Goal: Find contact information: Find contact information

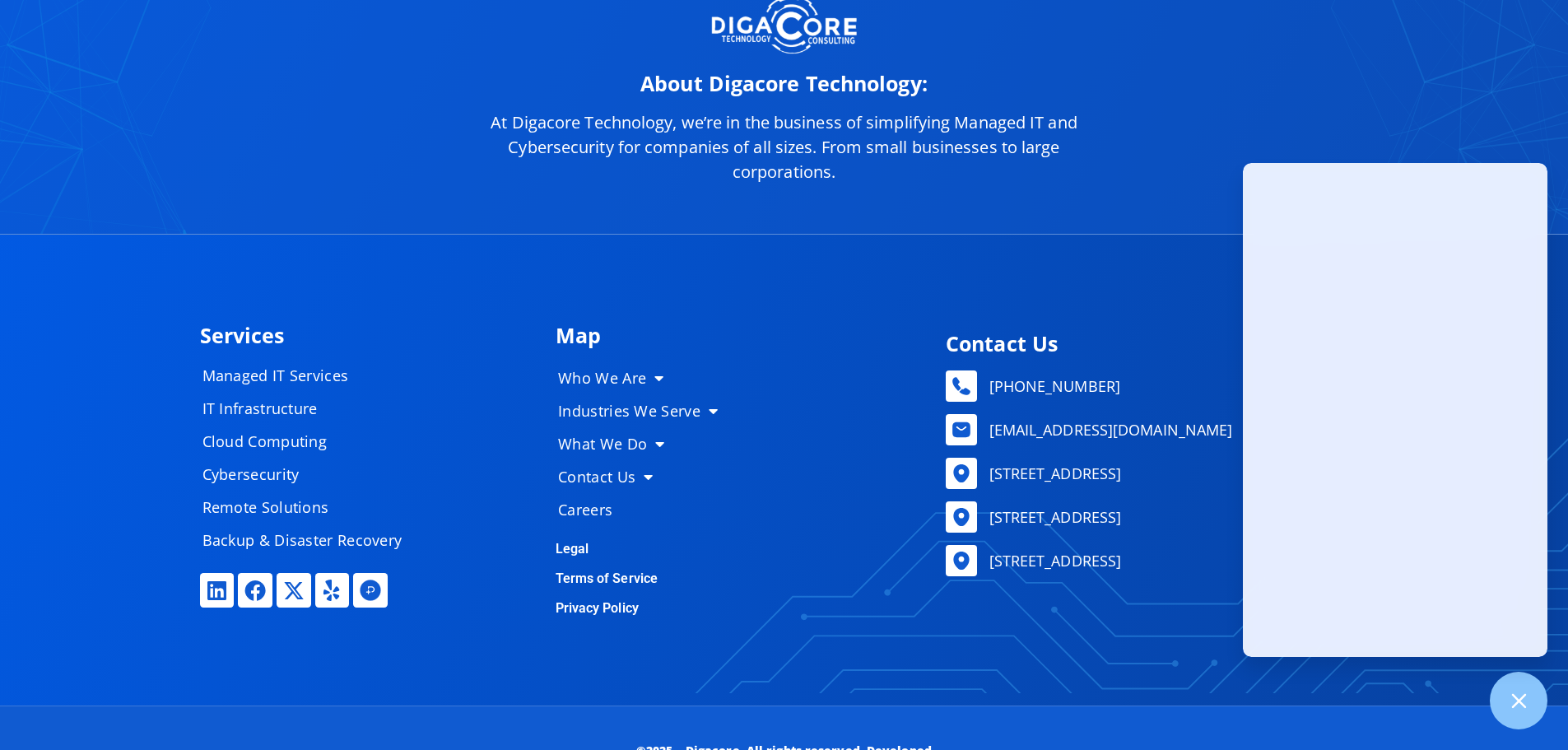
scroll to position [8234, 0]
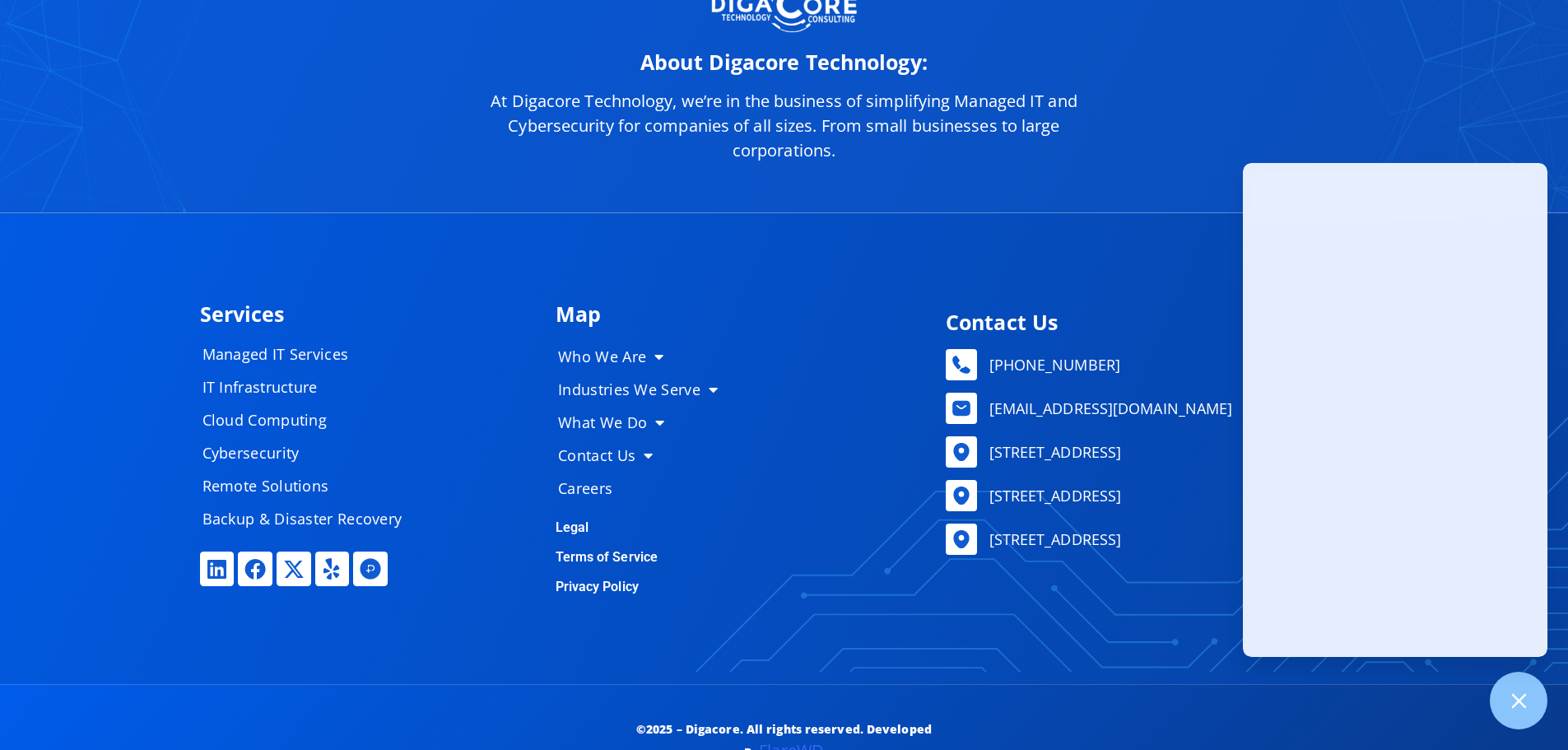
click at [962, 246] on div "Services Managed IT Services IT Infrastructure Cloud Computing Cybersecurity Re…" at bounding box center [785, 449] width 1186 height 470
click at [1525, 695] on icon at bounding box center [1519, 701] width 22 height 22
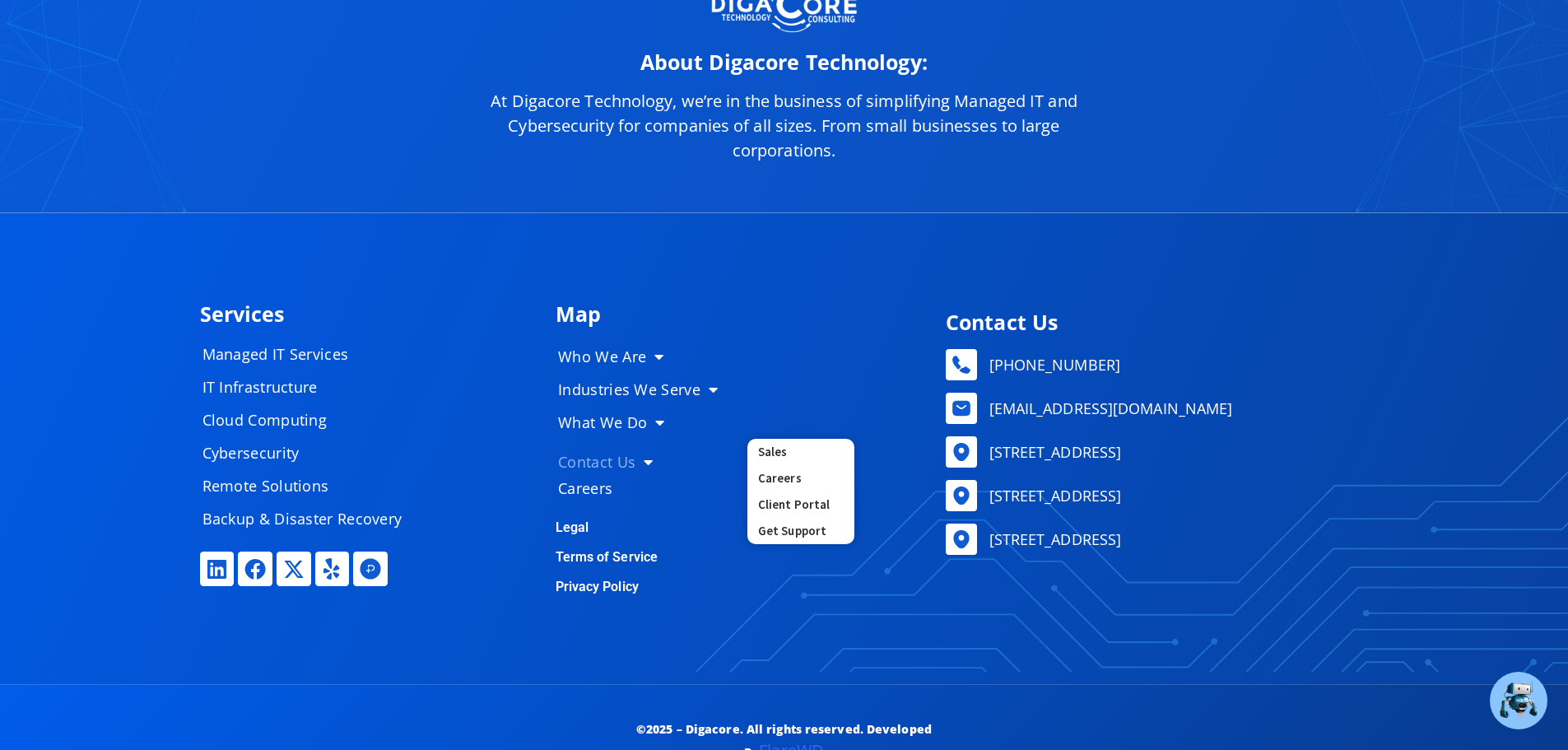
click at [612, 456] on link "Contact Us" at bounding box center [644, 462] width 205 height 33
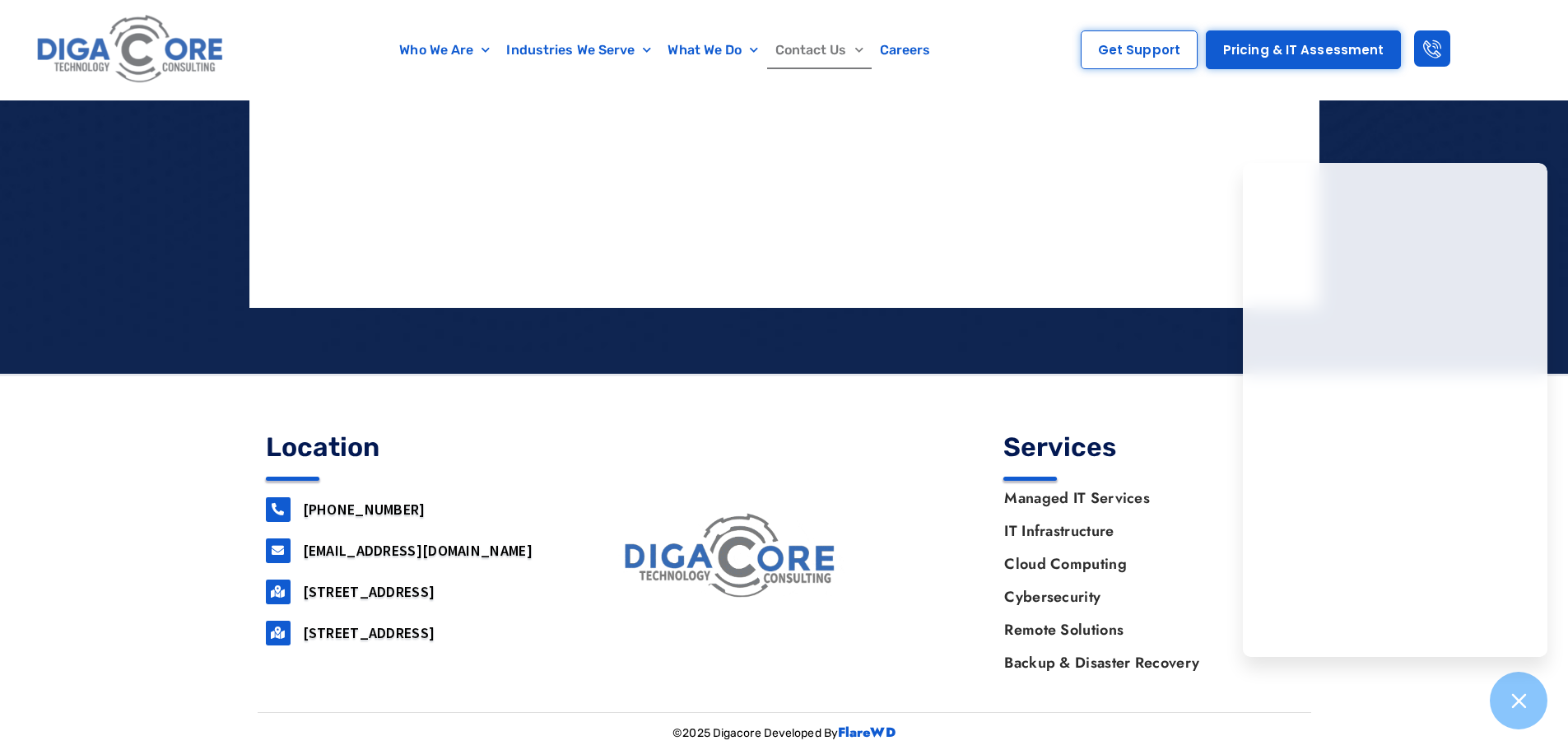
scroll to position [1406, 0]
